Goal: Transaction & Acquisition: Download file/media

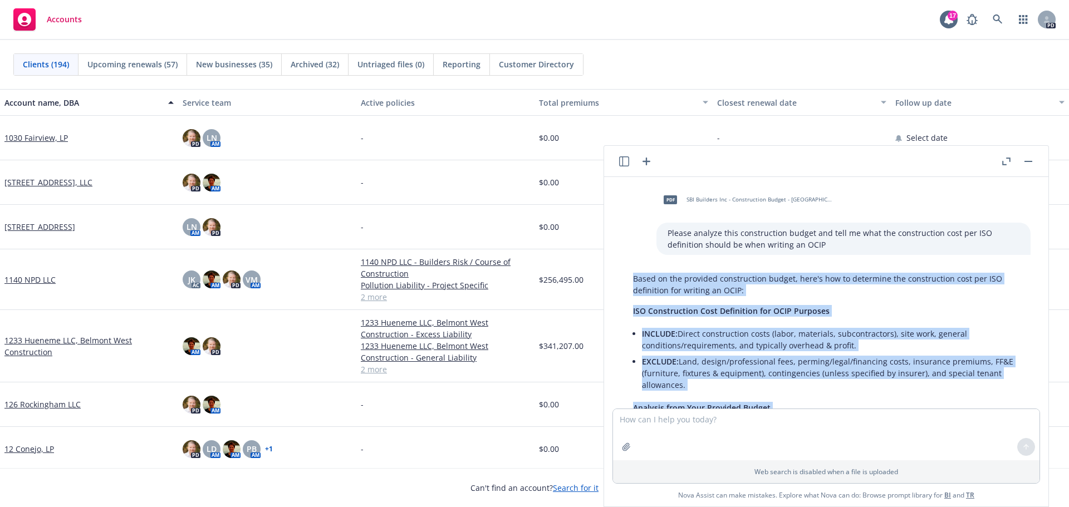
scroll to position [796, 0]
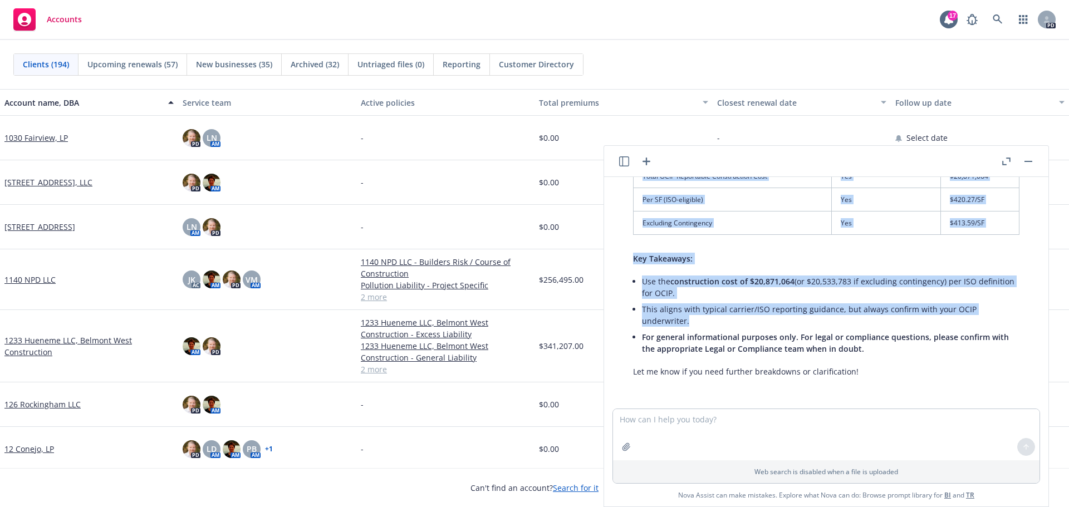
click at [16, 18] on rect at bounding box center [24, 19] width 22 height 22
click at [19, 24] on rect at bounding box center [24, 19] width 22 height 22
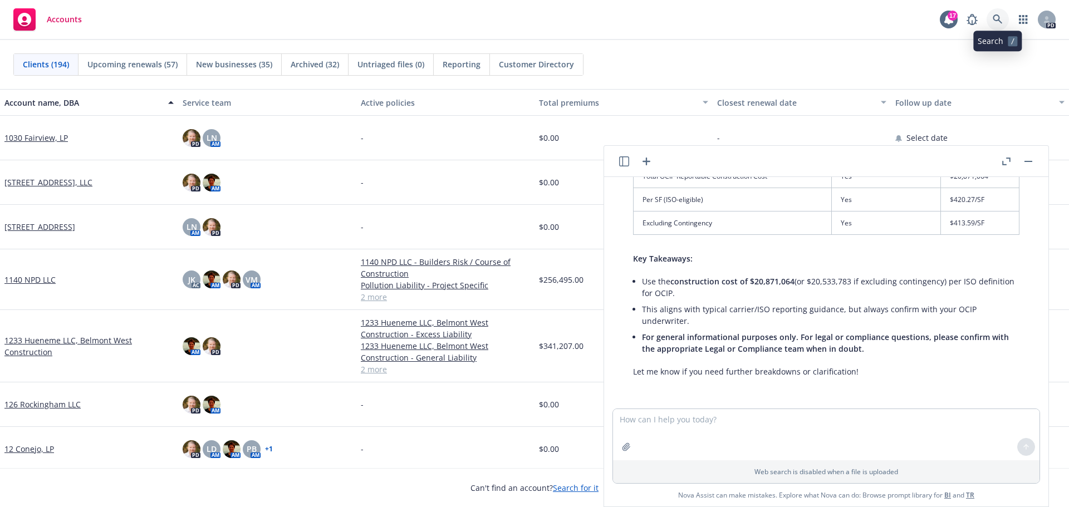
click at [997, 15] on icon at bounding box center [997, 18] width 9 height 9
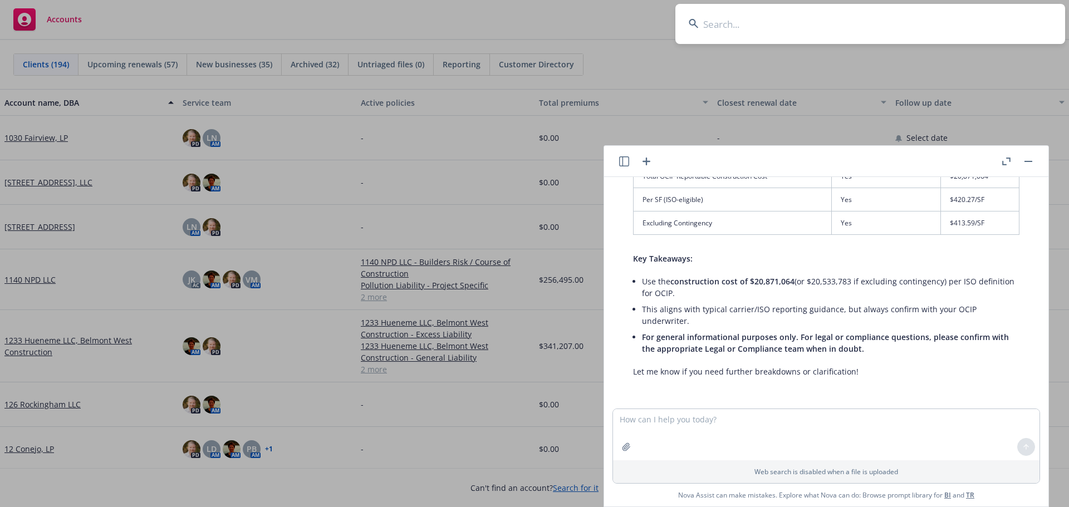
click at [719, 28] on input at bounding box center [870, 24] width 390 height 40
click at [797, 25] on input "american landscape" at bounding box center [870, 24] width 390 height 40
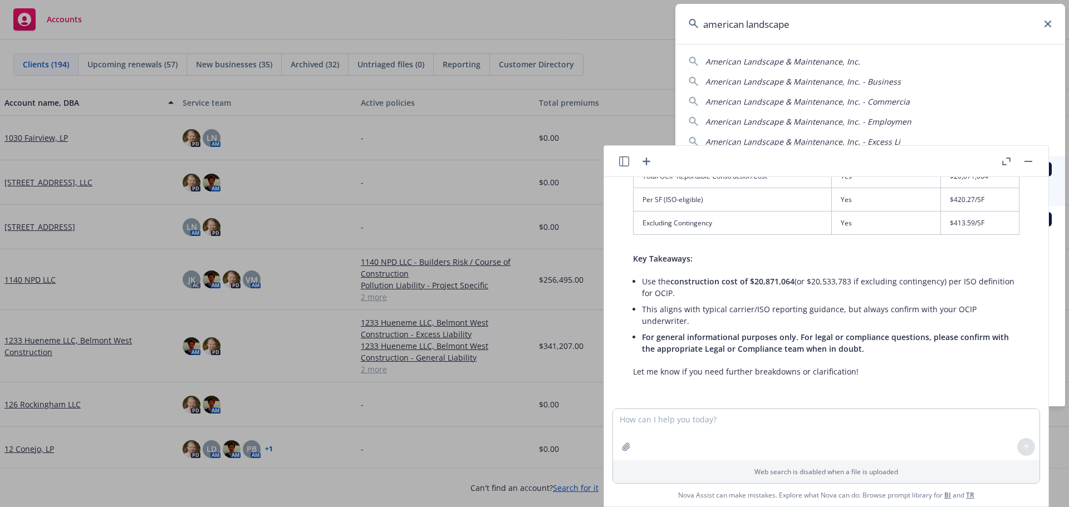
click at [767, 79] on span "American Landscape & Maintenance, Inc. - Business" at bounding box center [802, 81] width 195 height 11
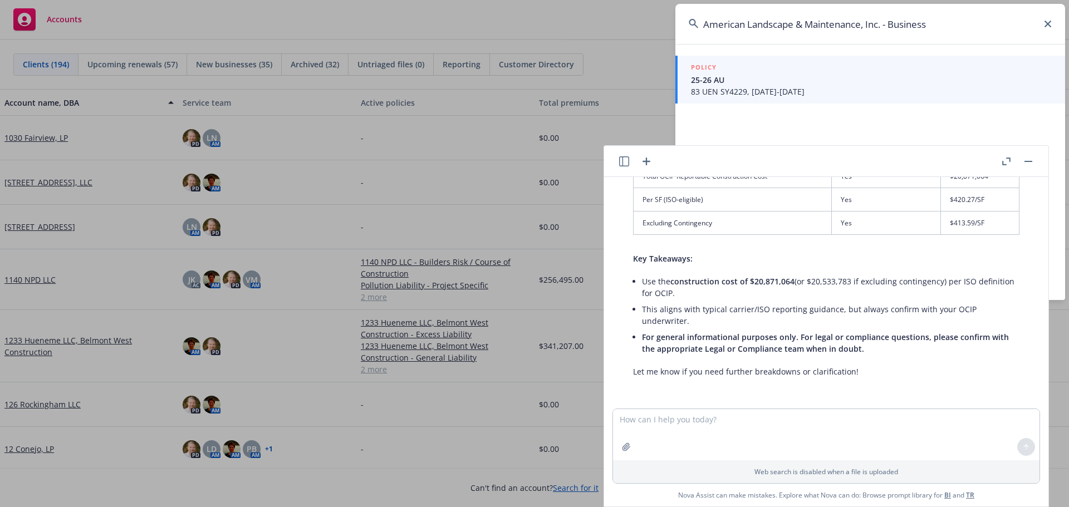
click at [963, 22] on input "American Landscape & Maintenance, Inc. - Business" at bounding box center [870, 24] width 390 height 40
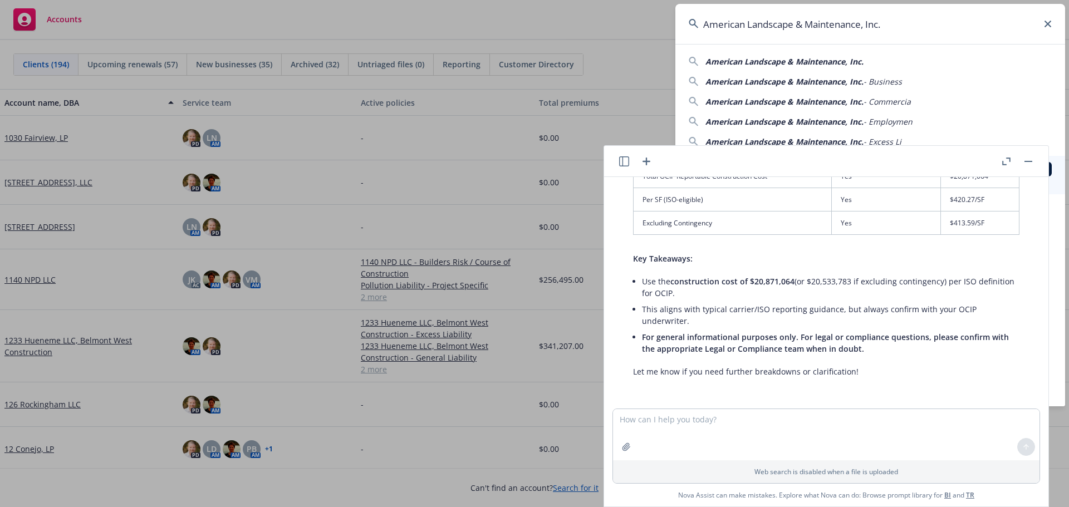
click at [757, 62] on span "American Landscape & Maintenance, Inc." at bounding box center [784, 61] width 158 height 11
type input "American Landscape & Maintenance, Inc."
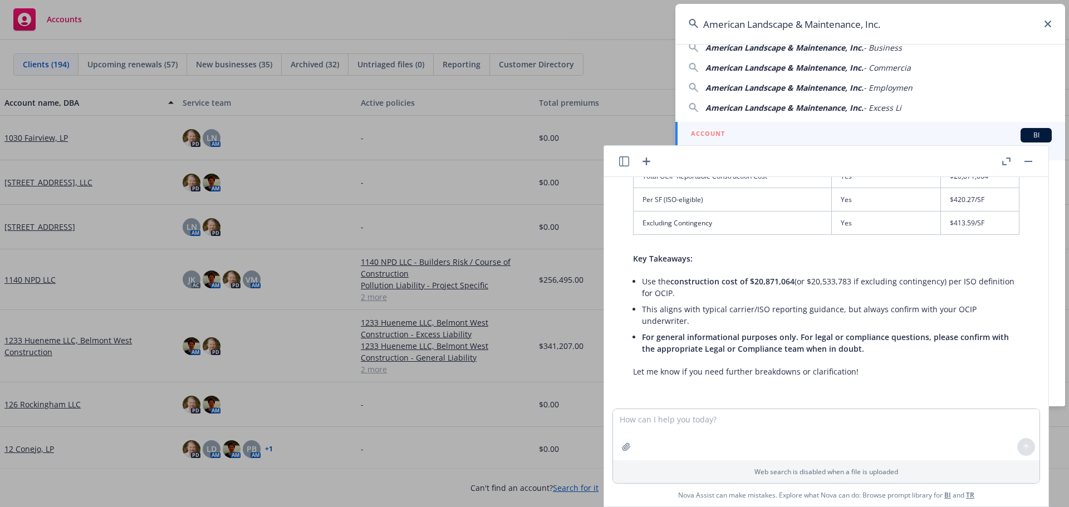
click at [1033, 157] on button "button" at bounding box center [1028, 161] width 13 height 13
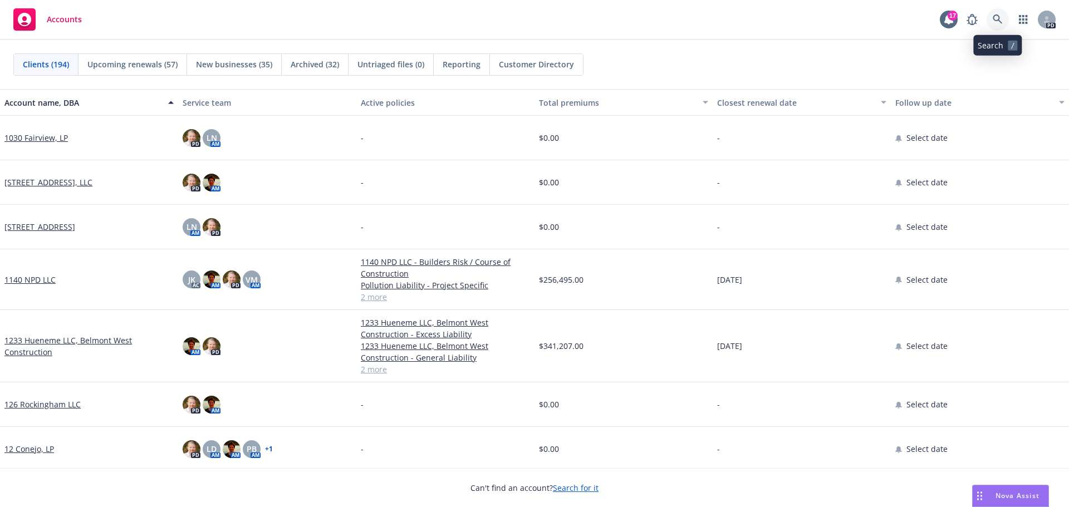
click at [999, 18] on icon at bounding box center [998, 19] width 10 height 10
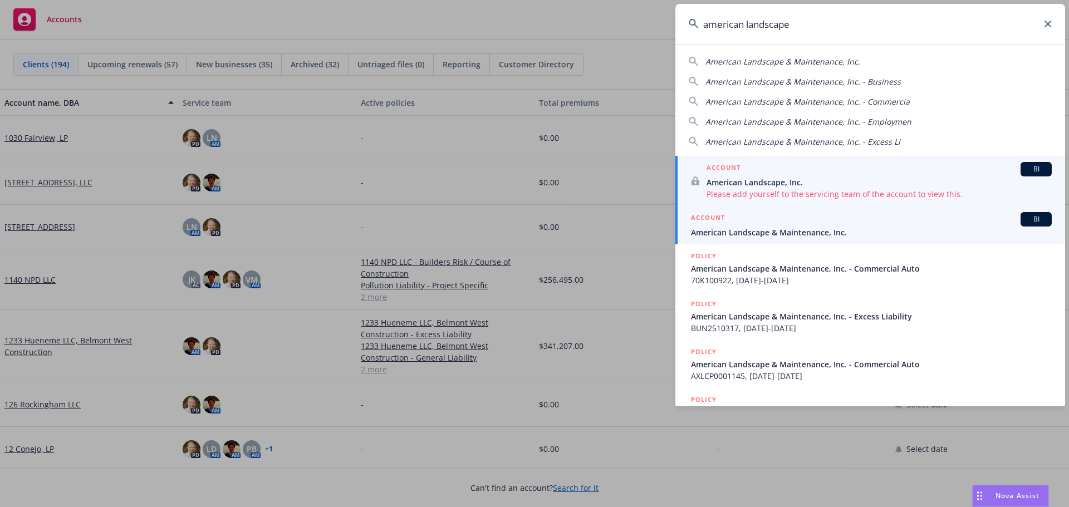
type input "american landscape"
click at [762, 228] on span "American Landscape & Maintenance, Inc." at bounding box center [871, 233] width 361 height 12
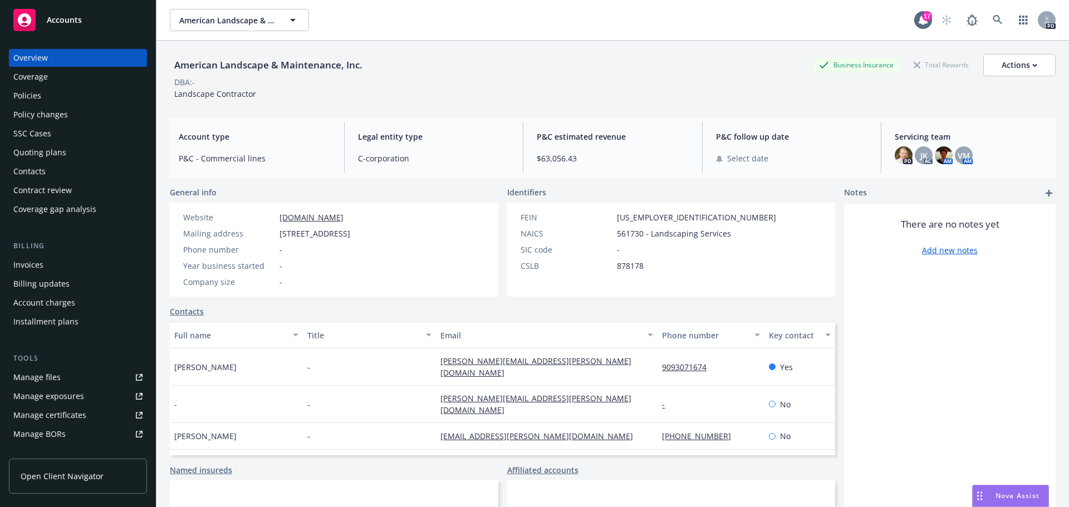
click at [26, 74] on div "Coverage" at bounding box center [30, 77] width 35 height 18
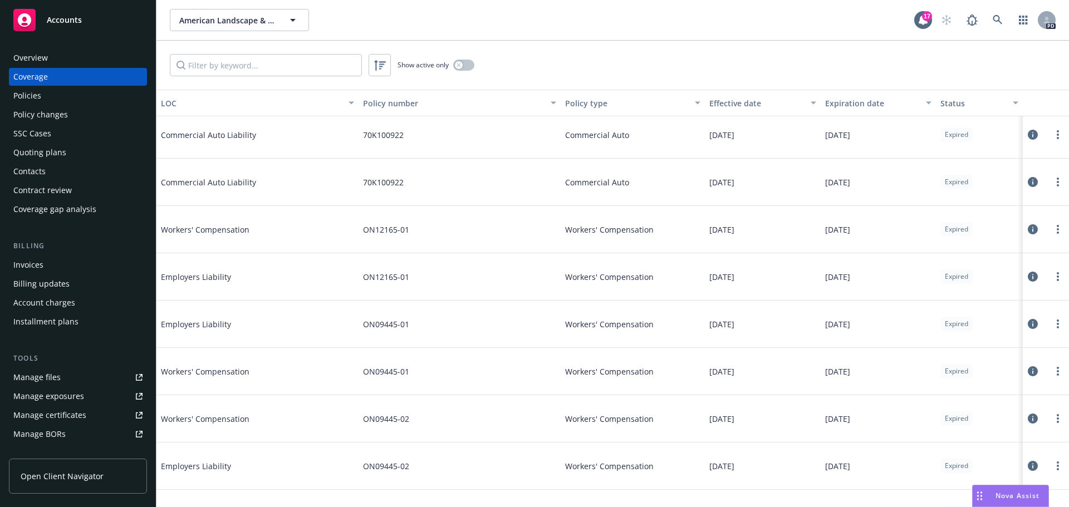
scroll to position [278, 0]
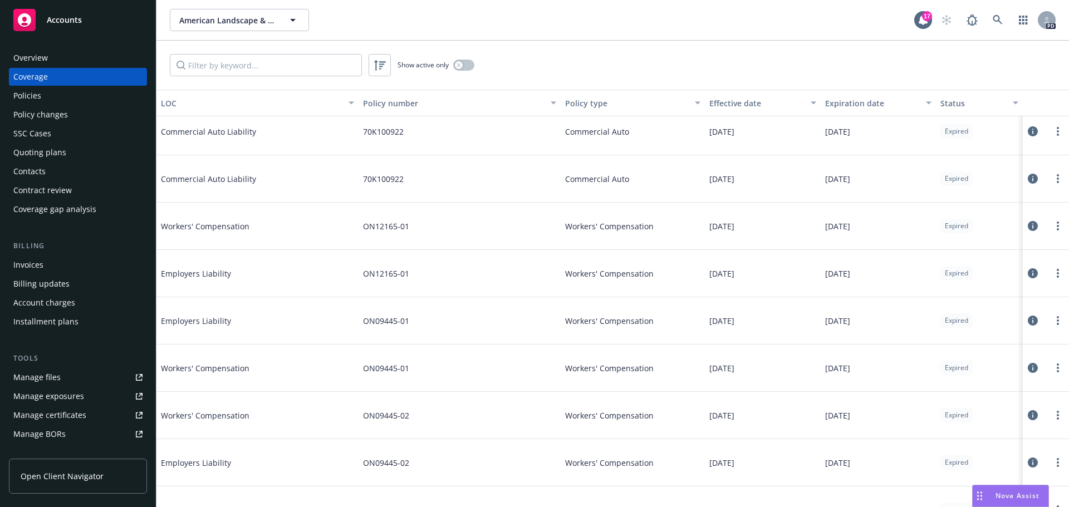
click at [35, 95] on div "Policies" at bounding box center [27, 96] width 28 height 18
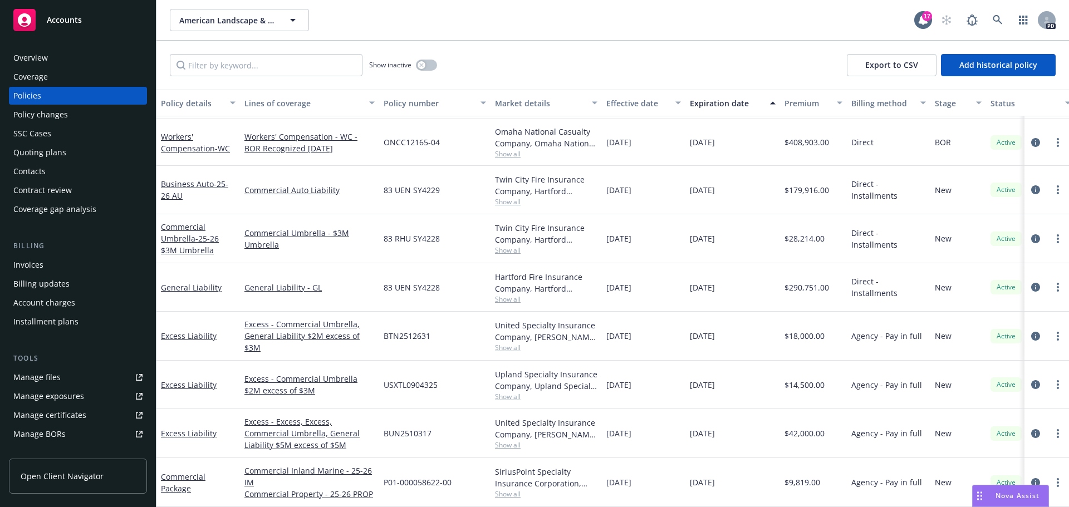
scroll to position [54, 0]
click at [45, 55] on div "Overview" at bounding box center [30, 58] width 35 height 18
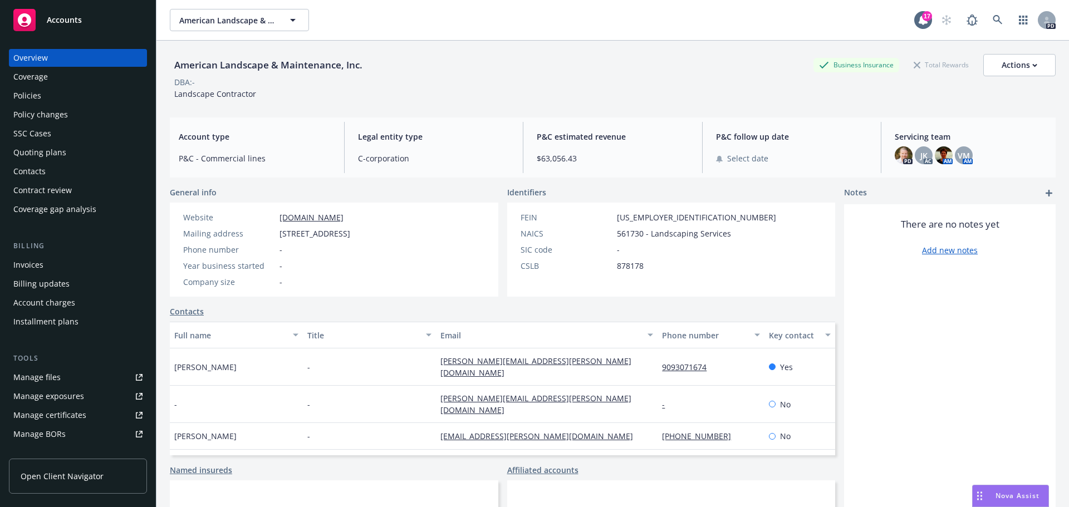
drag, startPoint x: 40, startPoint y: 374, endPoint x: 45, endPoint y: 370, distance: 5.9
click at [40, 374] on div "Manage files" at bounding box center [36, 378] width 47 height 18
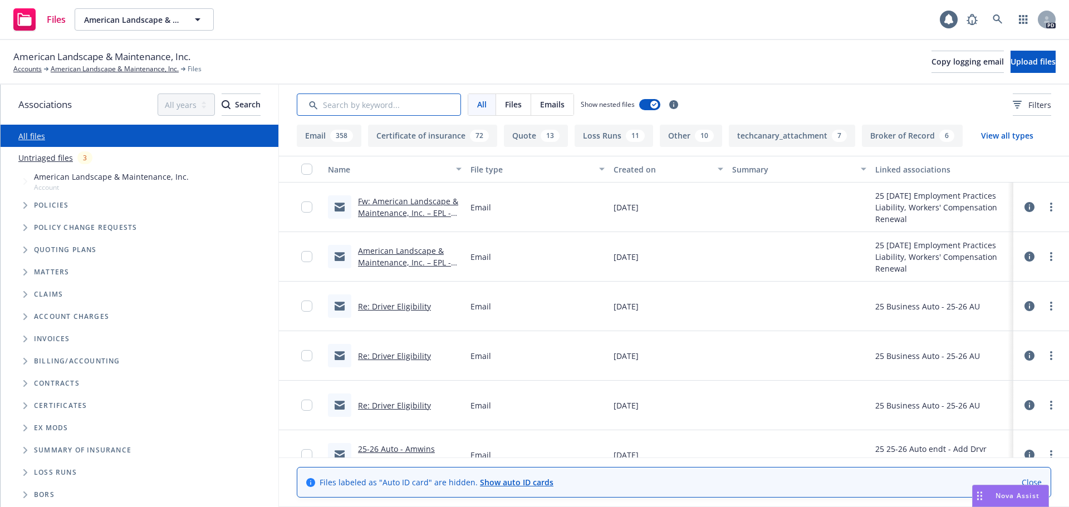
click at [359, 102] on input "Search by keyword..." at bounding box center [379, 105] width 164 height 22
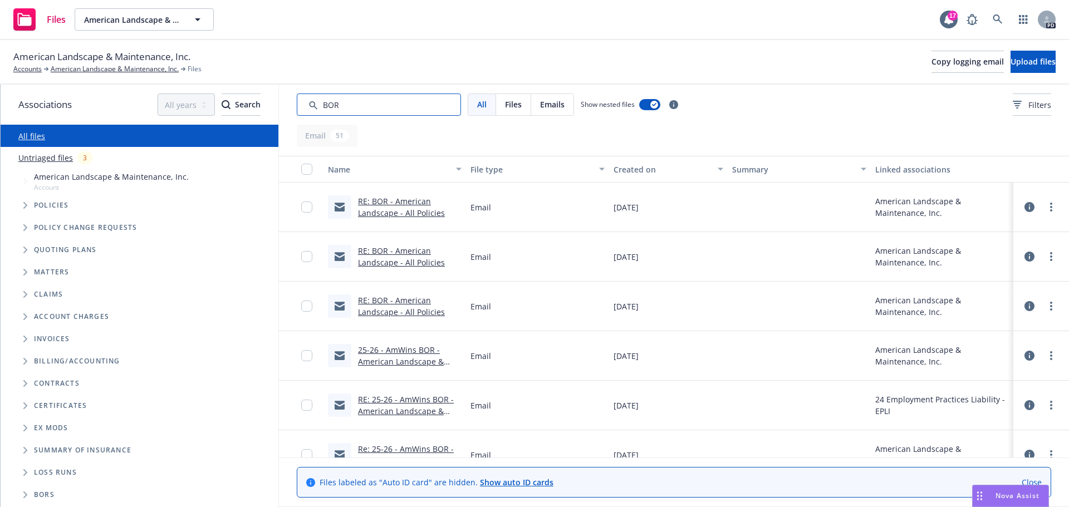
type input "BOR"
click at [517, 109] on span "Files" at bounding box center [513, 105] width 17 height 12
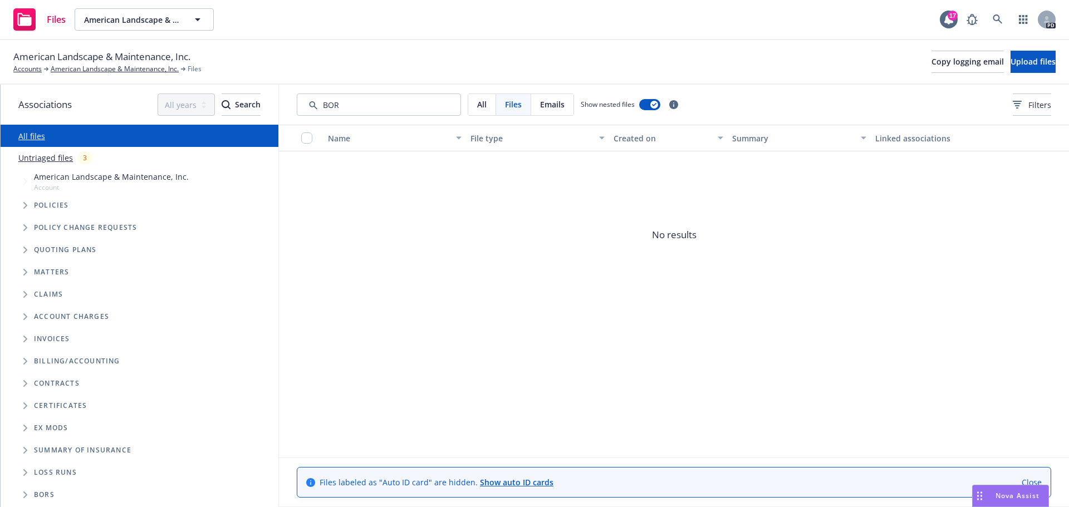
click at [485, 105] on span "All" at bounding box center [481, 105] width 9 height 12
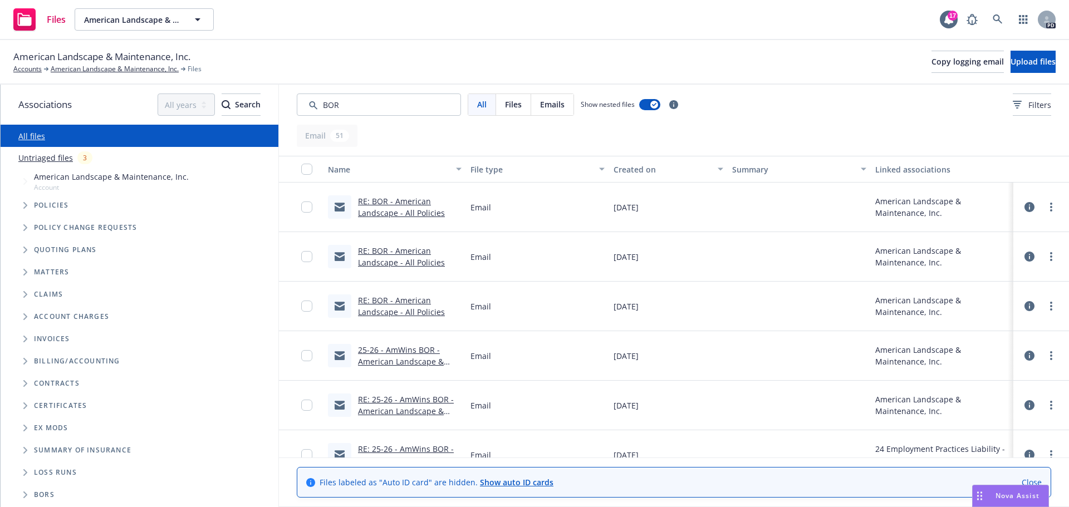
click at [398, 204] on link "RE: BOR - American Landscape - All Policies" at bounding box center [401, 207] width 87 height 22
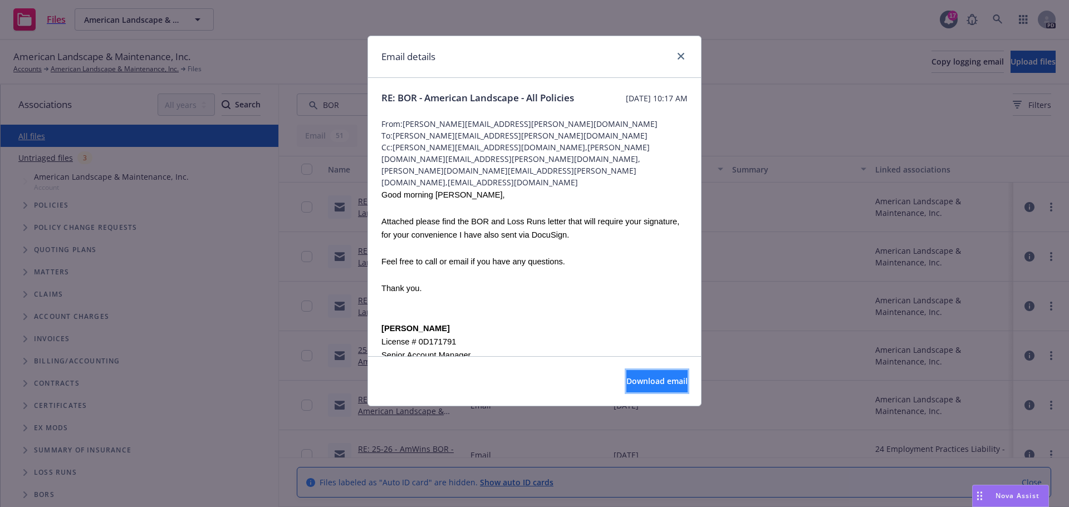
click at [630, 391] on button "Download email" at bounding box center [656, 381] width 61 height 22
click at [679, 57] on icon "close" at bounding box center [681, 56] width 7 height 7
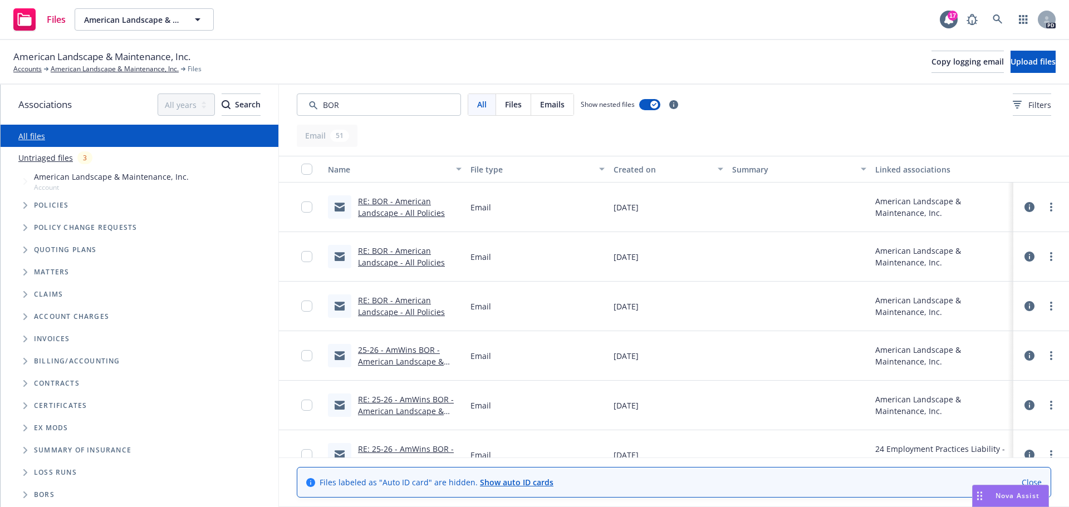
drag, startPoint x: 994, startPoint y: 492, endPoint x: 1021, endPoint y: 492, distance: 26.7
click at [994, 492] on div "Nova Assist" at bounding box center [1018, 495] width 62 height 9
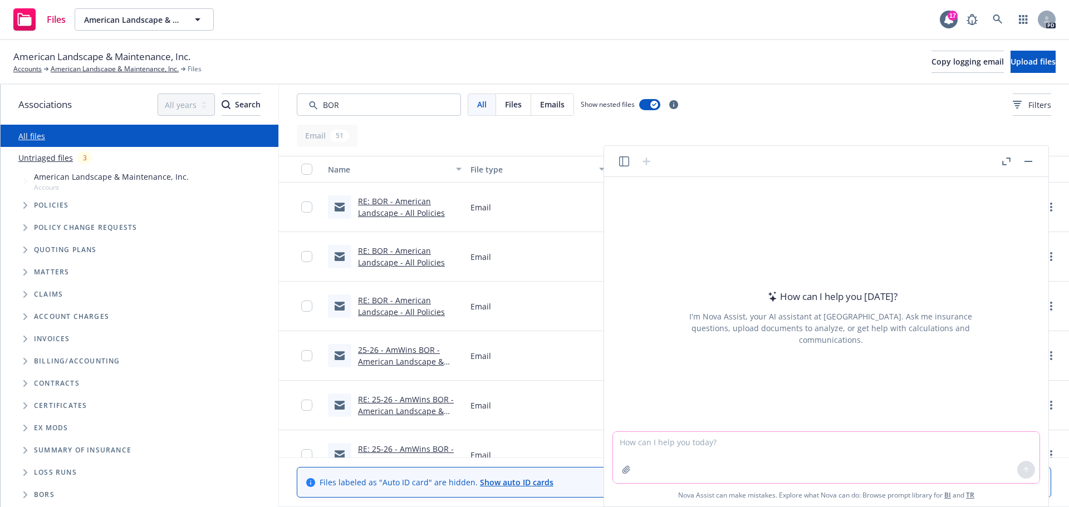
click at [675, 441] on textarea at bounding box center [826, 457] width 426 height 51
type textarea "I need the BOR document for American Landscape"
